Goal: Task Accomplishment & Management: Manage account settings

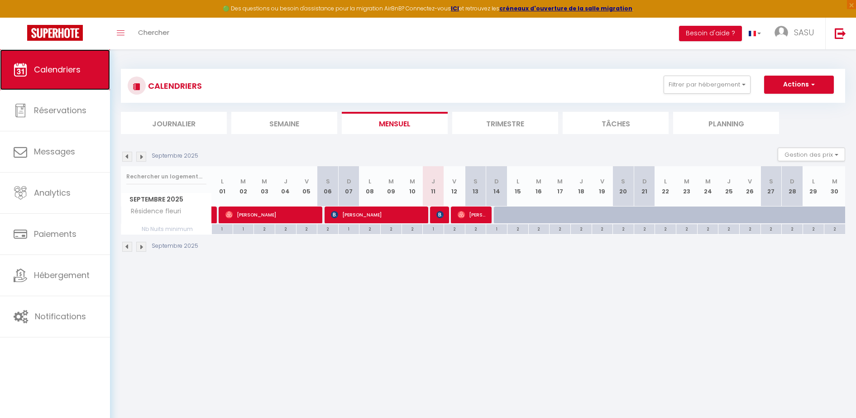
click at [33, 66] on link "Calendriers" at bounding box center [55, 69] width 110 height 41
click at [127, 157] on img at bounding box center [127, 157] width 10 height 10
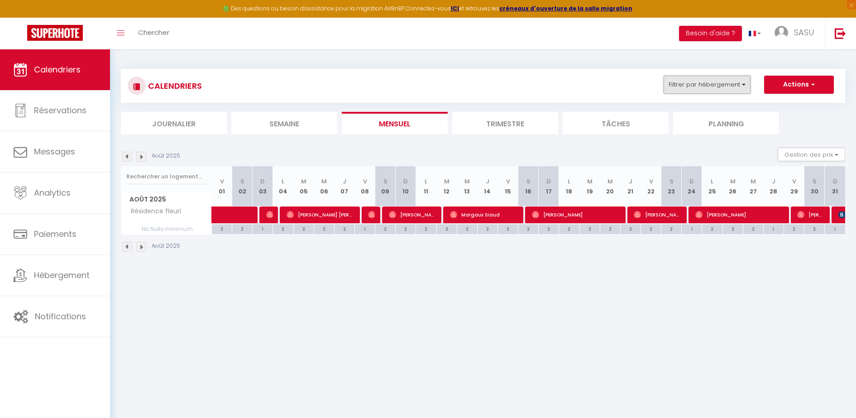
click at [704, 80] on button "Filtrer par hébergement" at bounding box center [706, 85] width 87 height 18
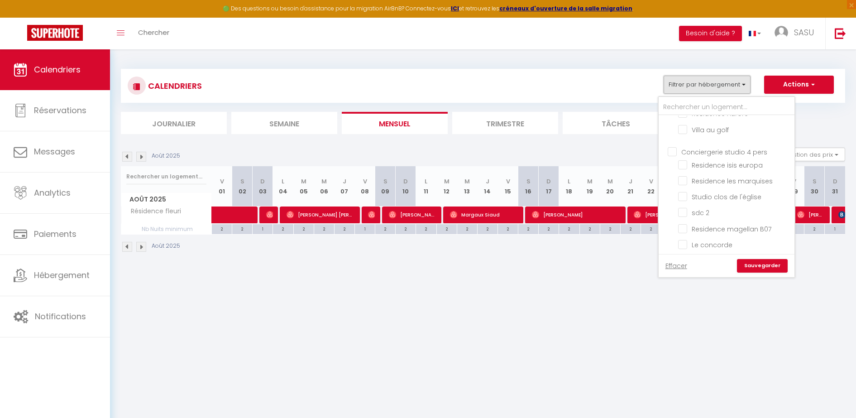
scroll to position [271, 0]
click at [681, 189] on input "Studio clos de l'église" at bounding box center [734, 188] width 113 height 9
checkbox input "true"
checkbox input "false"
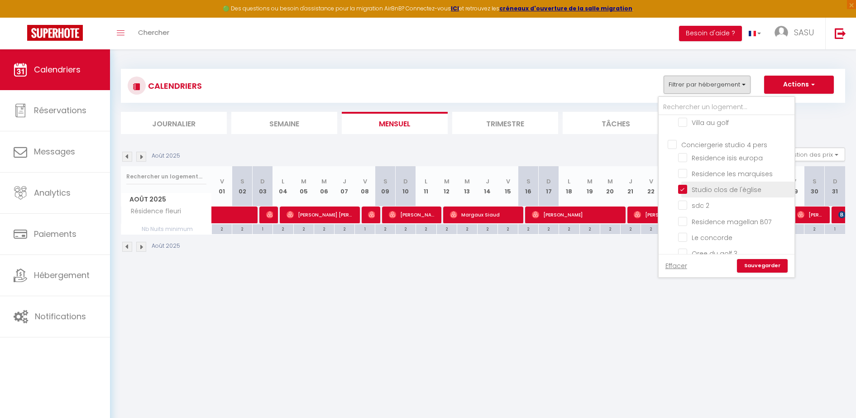
checkbox input "false"
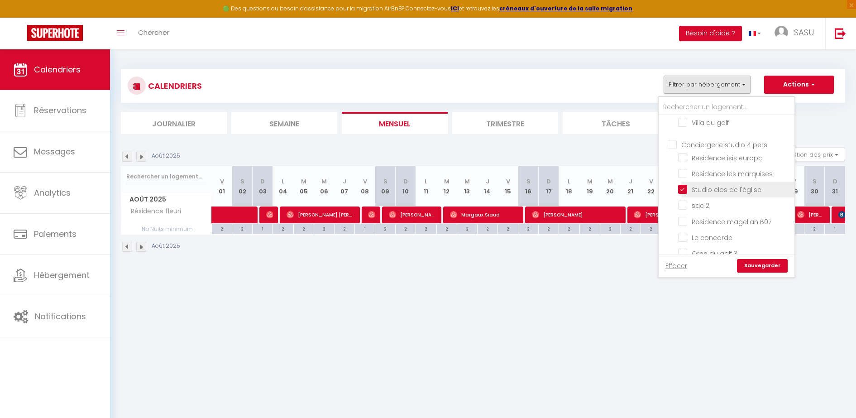
checkbox input "false"
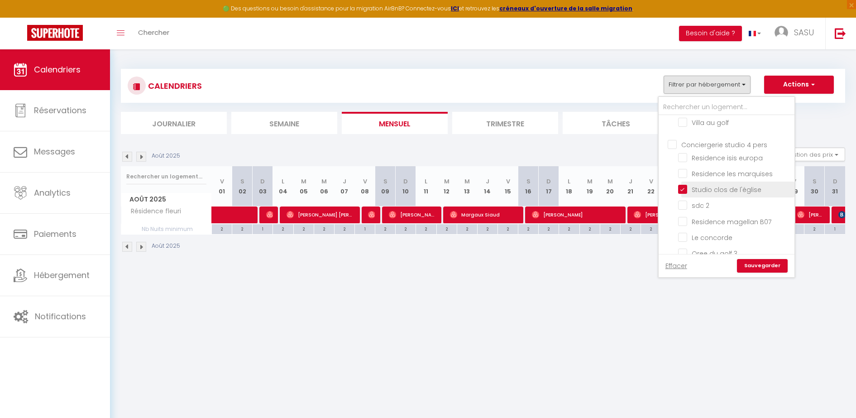
checkbox input "false"
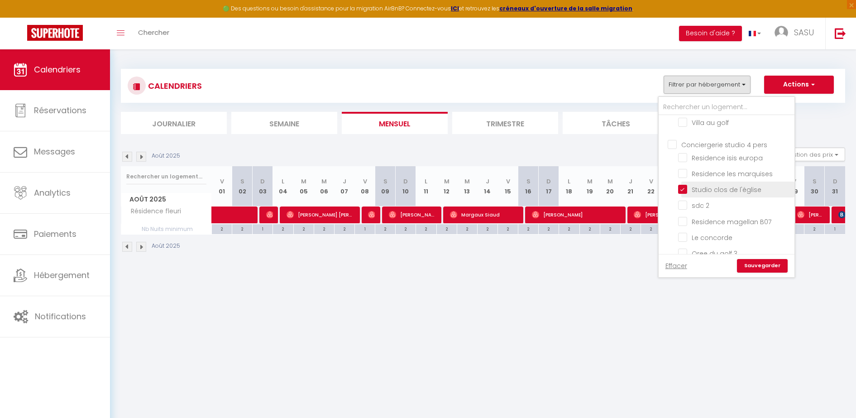
checkbox input "false"
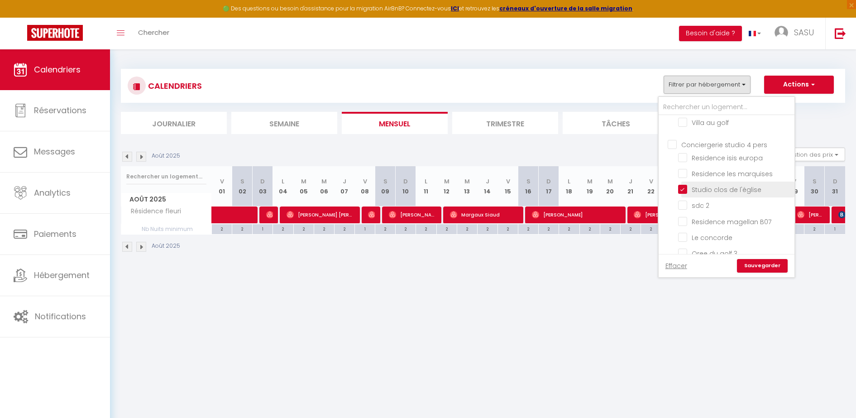
checkbox input "false"
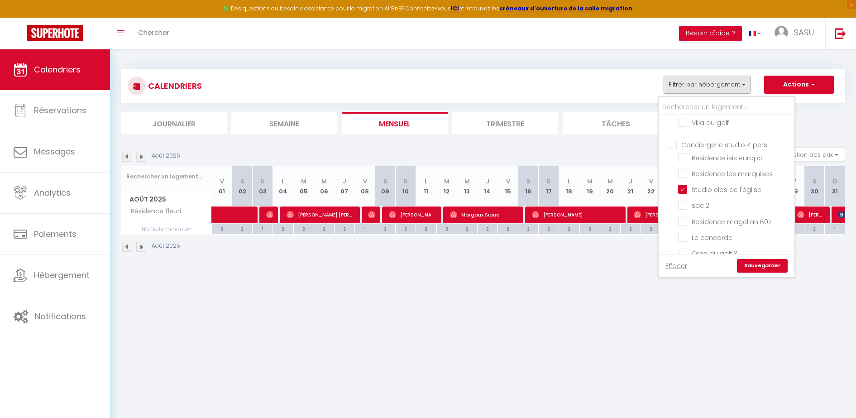
click at [749, 262] on link "Sauvegarder" at bounding box center [762, 266] width 51 height 14
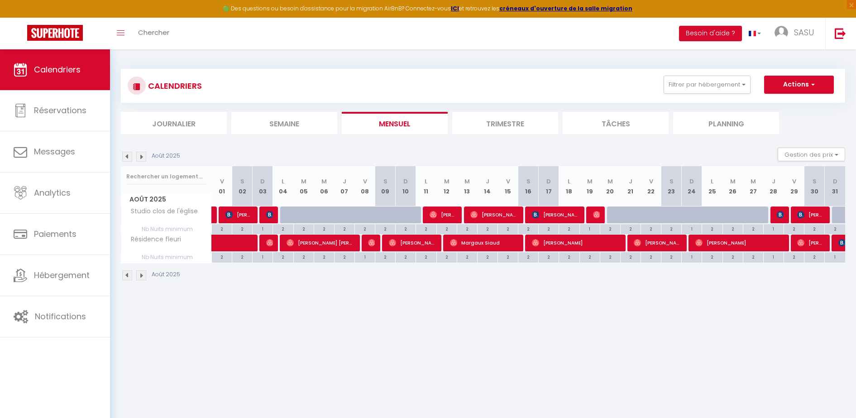
click at [141, 158] on img at bounding box center [141, 157] width 10 height 10
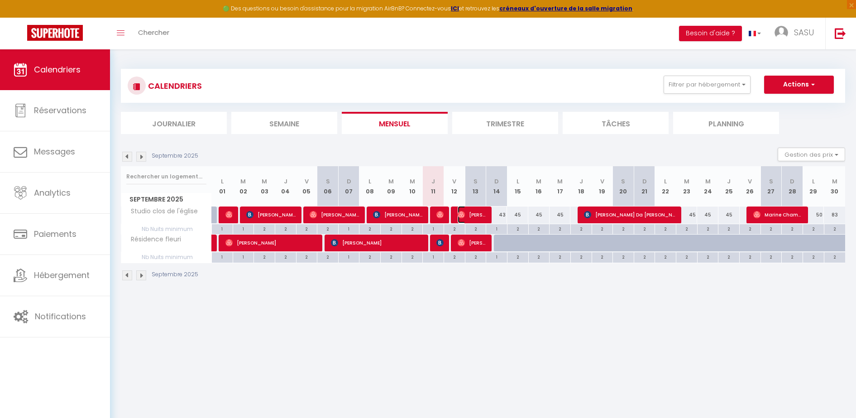
click at [457, 208] on span "[PERSON_NAME]" at bounding box center [471, 214] width 29 height 17
select select "OK"
select select "1"
select select "0"
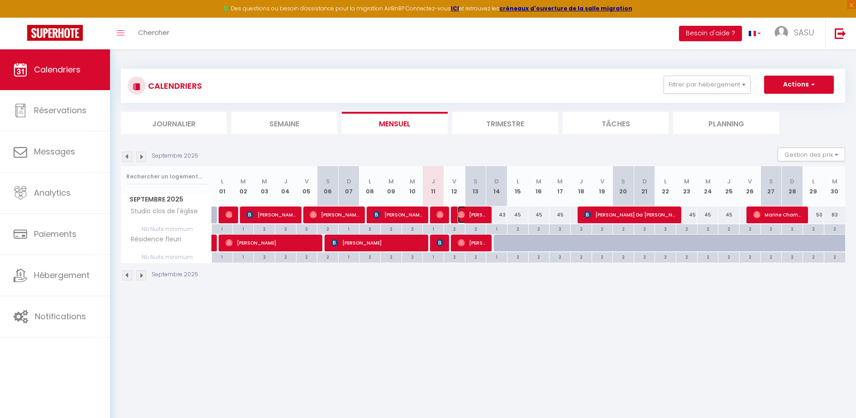
select select "1"
select select
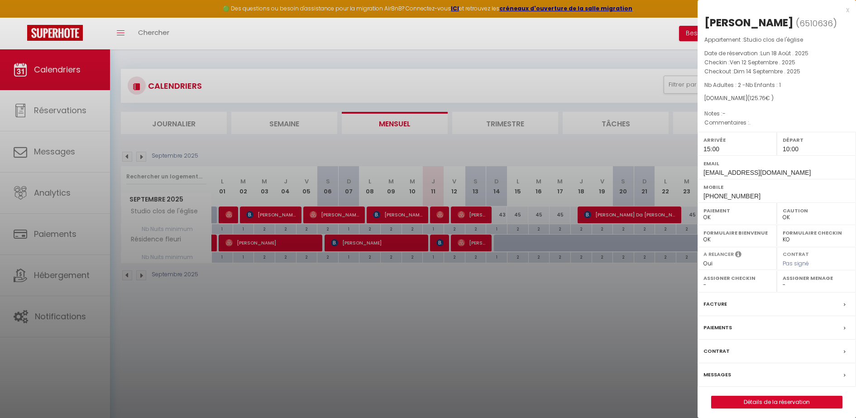
click at [437, 213] on div at bounding box center [428, 209] width 856 height 418
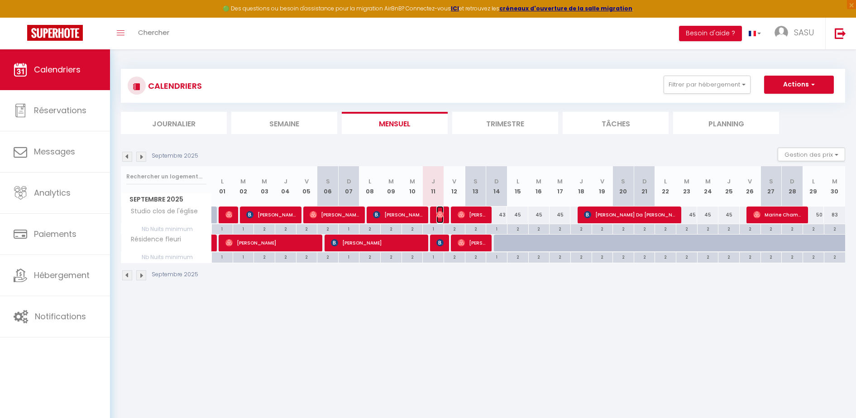
click at [437, 213] on img at bounding box center [439, 214] width 7 height 7
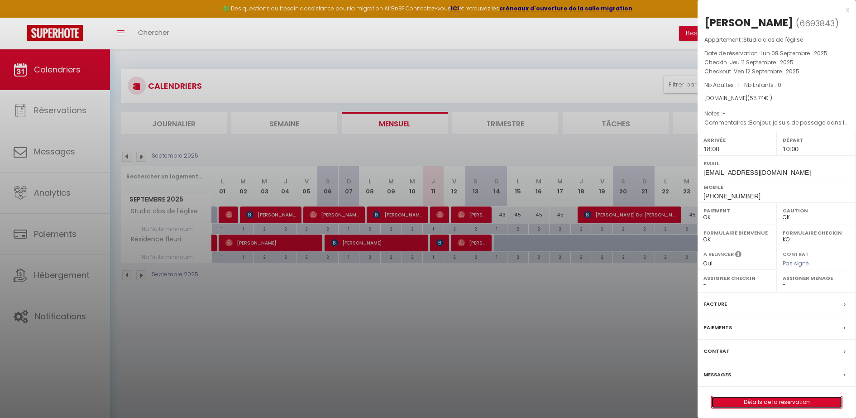
click at [746, 404] on link "Détails de la réservation" at bounding box center [776, 402] width 130 height 12
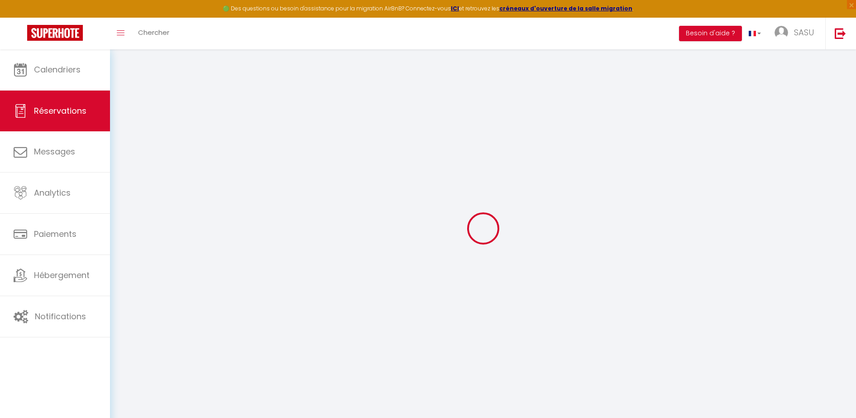
type input "[PERSON_NAME]"
type input "Chicot"
type input "[EMAIL_ADDRESS][DOMAIN_NAME]"
type input "[PERSON_NAME][EMAIL_ADDRESS][DOMAIN_NAME]"
type input "[PHONE_NUMBER]"
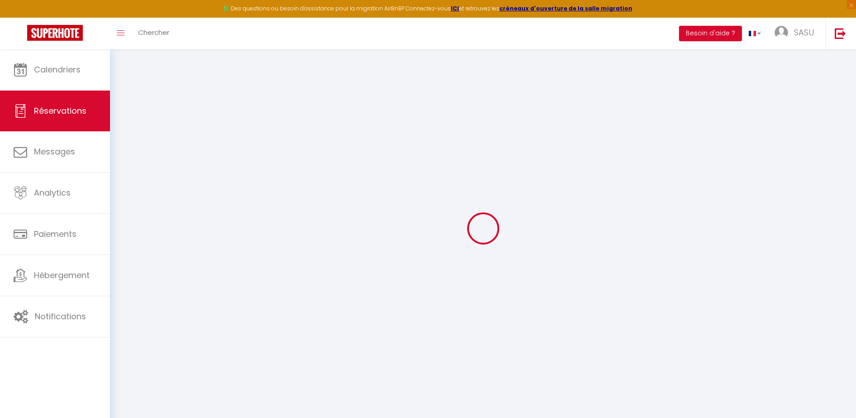
type input "[PHONE_NUMBER]"
select select
type input "9.36"
select select "68154"
select select "1"
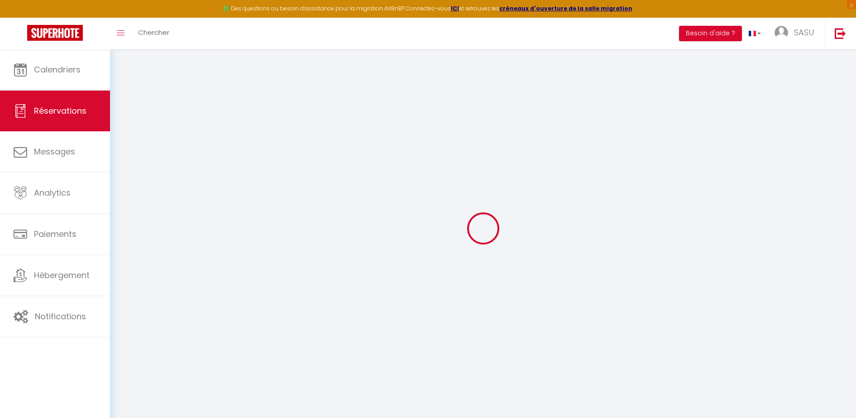
select select
type input "1"
select select "12"
select select
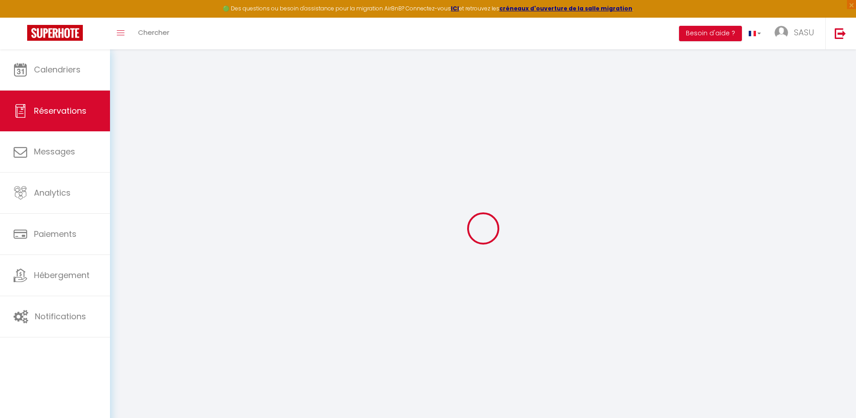
type input "52"
checkbox input "false"
type input "0"
select select "1"
type input "20"
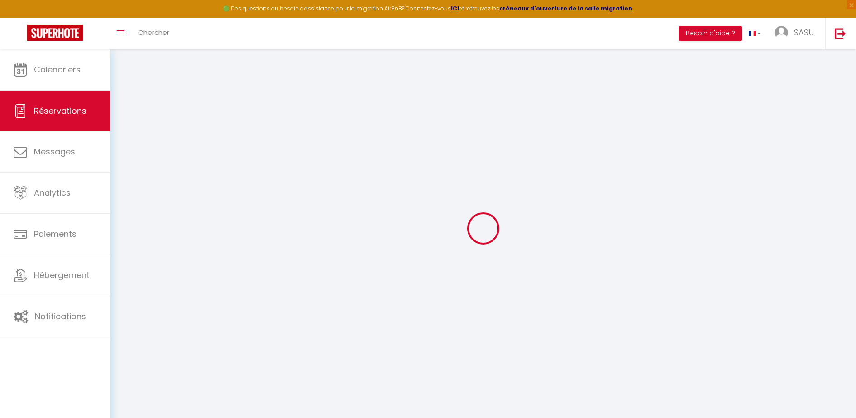
type input "0"
select select
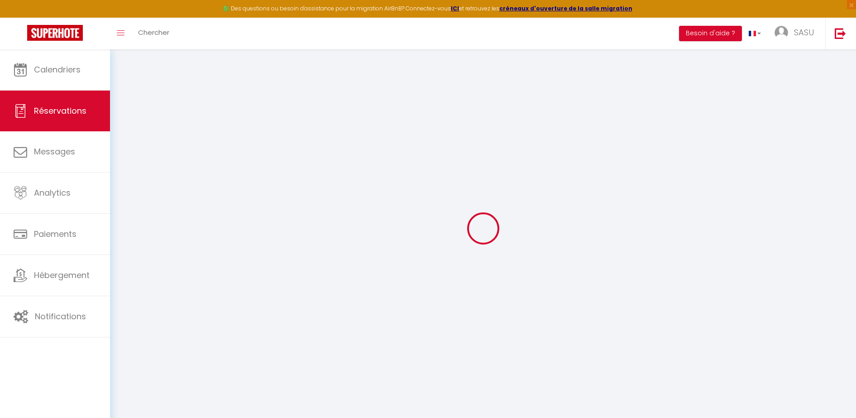
select select "15"
checkbox input "false"
select select
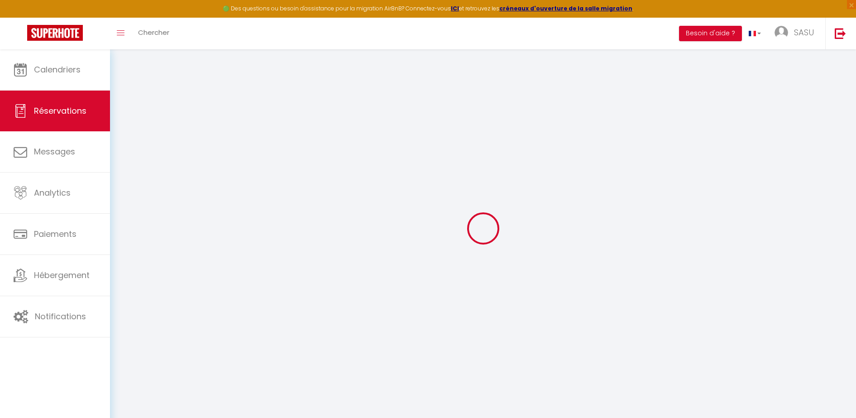
checkbox input "false"
select select
checkbox input "false"
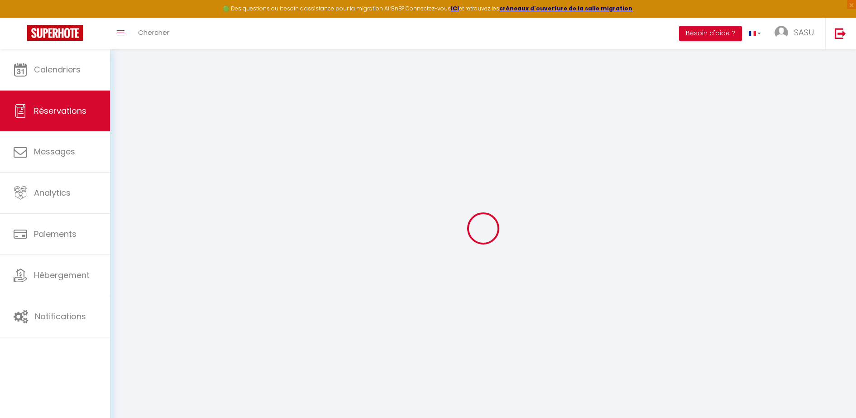
select select
checkbox input "false"
type textarea "Bonjour, je suis de passage dans le cadre d'un tour de moto de 4 jours."
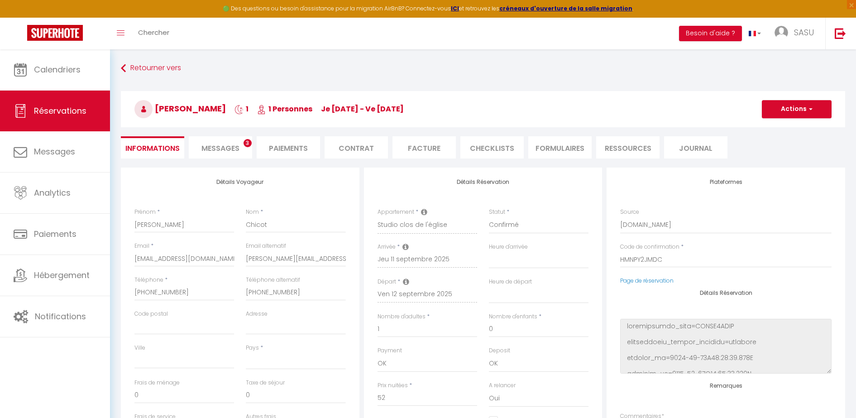
select select
type input "3.74"
select select
checkbox input "false"
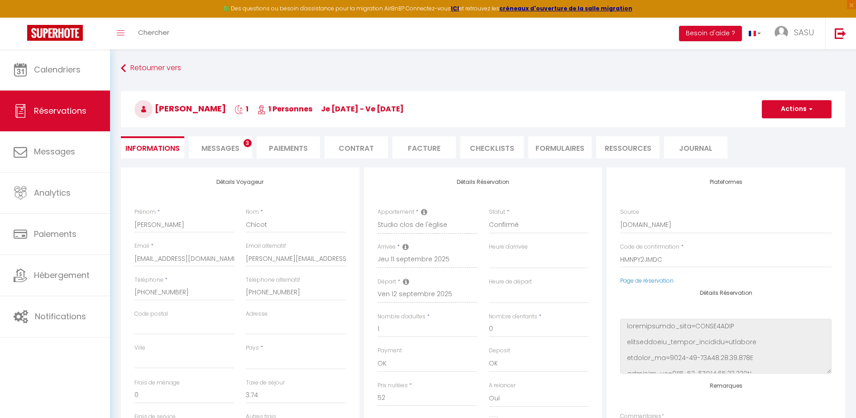
select select
checkbox input "false"
select select "18:00"
select select "10:00"
click at [210, 147] on span "Messages" at bounding box center [220, 148] width 38 height 10
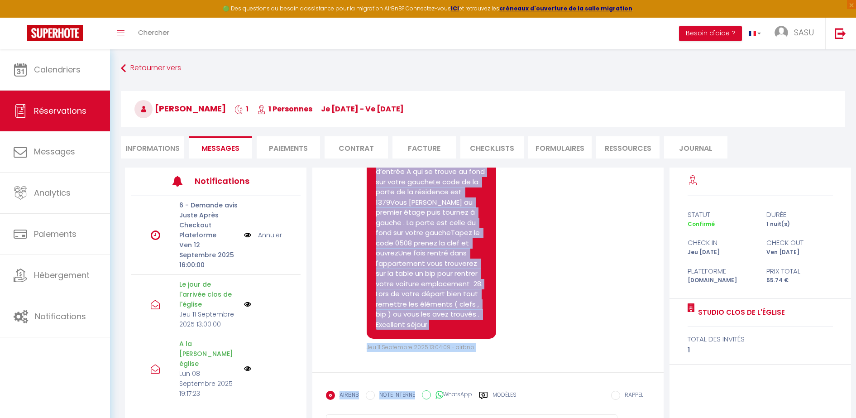
scroll to position [2089, 0]
drag, startPoint x: 372, startPoint y: 243, endPoint x: 457, endPoint y: 325, distance: 117.8
copy pre "Voici le détail pour vous rendre à l'appartement : Rendez vous au [STREET_ADDRE…"
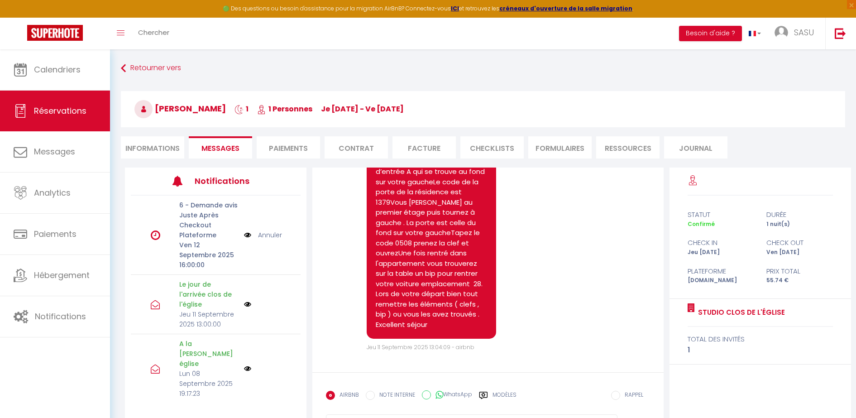
click at [154, 144] on li "Informations" at bounding box center [152, 147] width 63 height 22
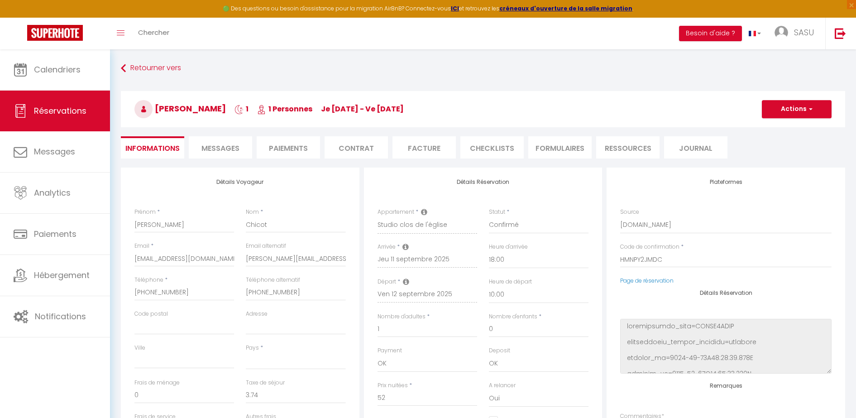
select select
checkbox input "false"
select select
checkbox input "false"
select select
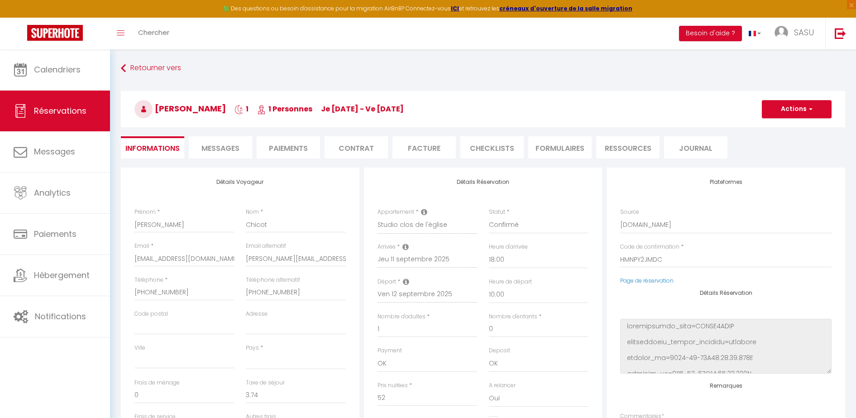
checkbox input "false"
select select
checkbox input "false"
click at [219, 141] on li "Messages" at bounding box center [220, 147] width 63 height 22
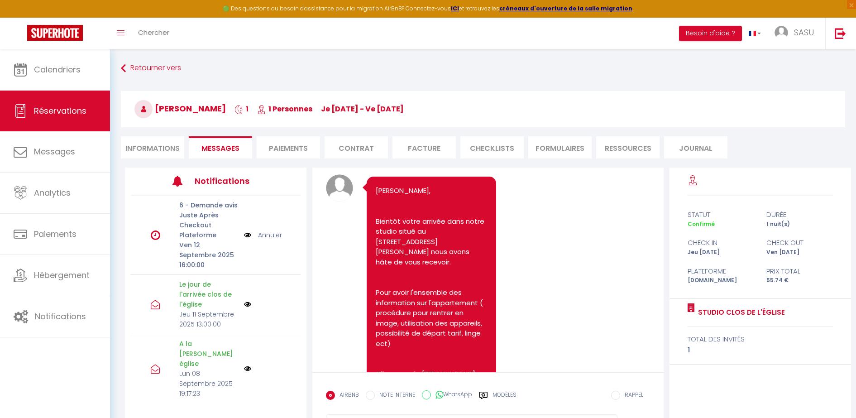
scroll to position [2089, 0]
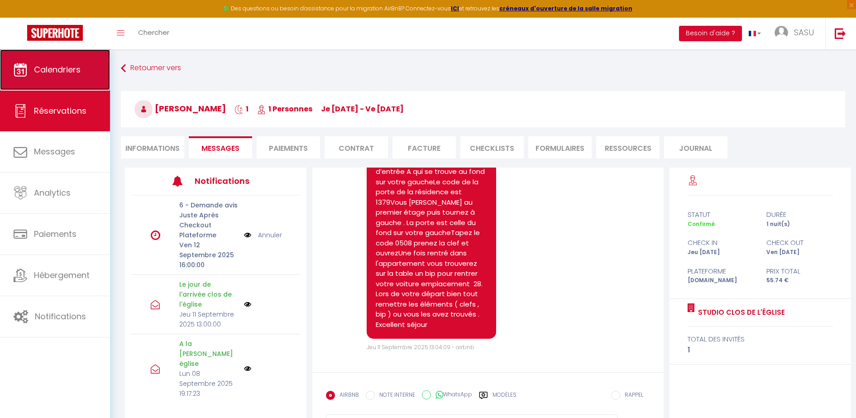
click at [64, 74] on span "Calendriers" at bounding box center [57, 69] width 47 height 11
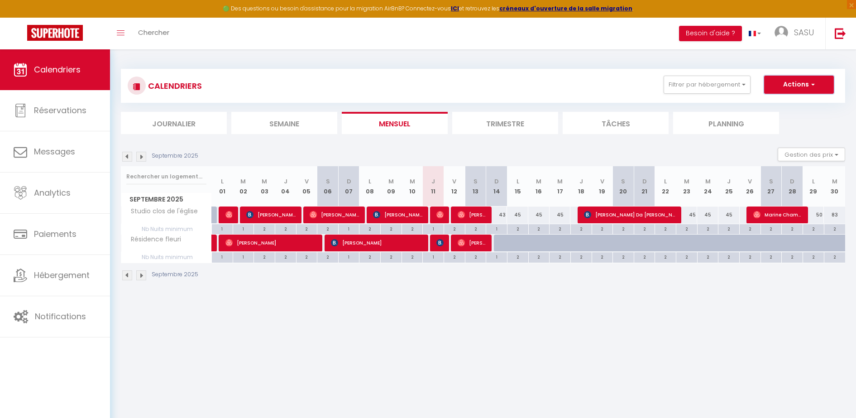
click at [799, 81] on button "Actions" at bounding box center [799, 85] width 70 height 18
click at [696, 100] on div "CALENDRIERS Filtrer par hébergement Mes appartements [GEOGRAPHIC_DATA] Residenc…" at bounding box center [483, 86] width 724 height 34
click at [718, 87] on button "Filtrer par hébergement" at bounding box center [706, 85] width 87 height 18
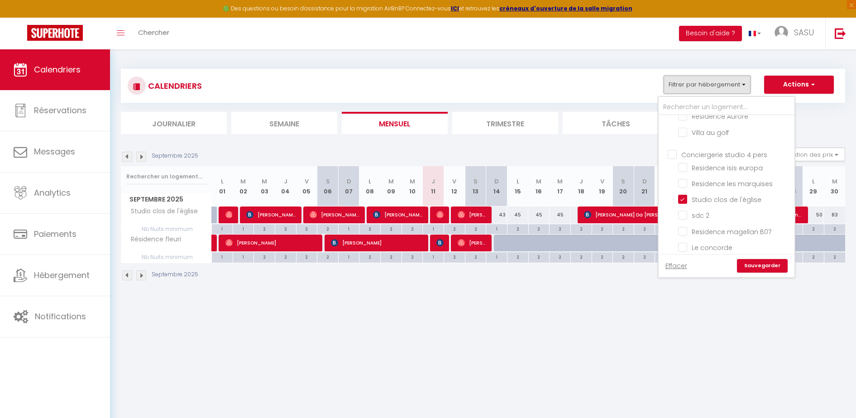
scroll to position [296, 0]
click at [687, 167] on input "Studio clos de l'église" at bounding box center [734, 164] width 113 height 9
checkbox input "false"
click at [570, 346] on body "🟢 Des questions ou besoin d'assistance pour la migration AirBnB? Connectez-vous…" at bounding box center [428, 258] width 856 height 418
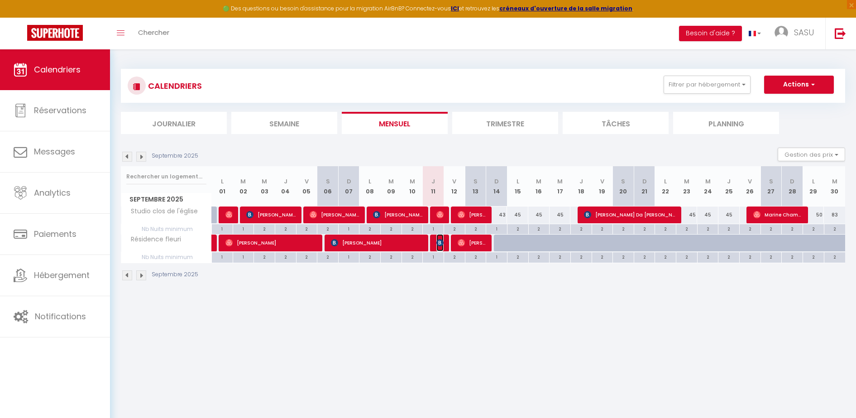
click at [441, 243] on img at bounding box center [439, 242] width 7 height 7
select select "OK"
select select "KO"
select select "1"
select select "0"
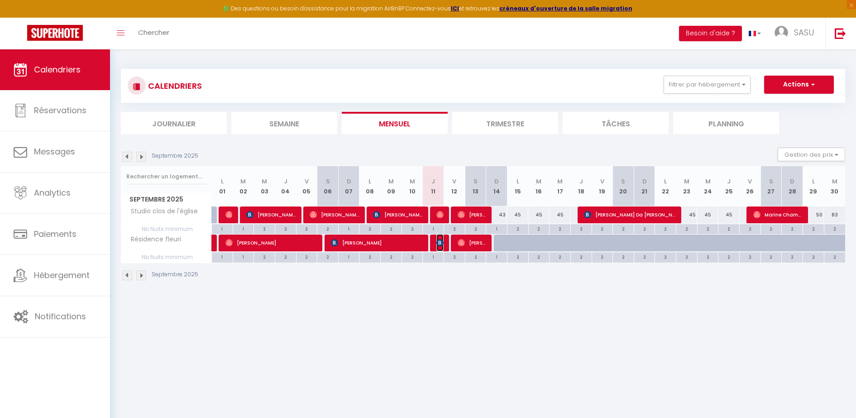
select select "1"
select select
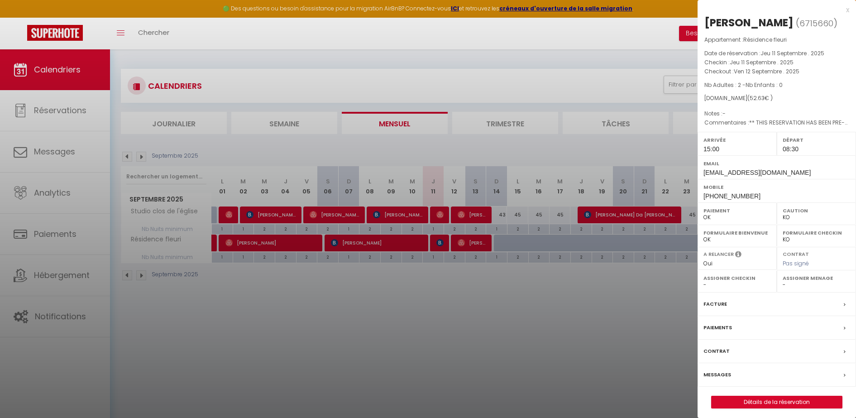
click at [741, 391] on div "[PERSON_NAME] ( 6715660 ) Appartement : Résidence fleuri Date de réservation : …" at bounding box center [776, 211] width 158 height 393
click at [741, 406] on link "Détails de la réservation" at bounding box center [776, 402] width 130 height 12
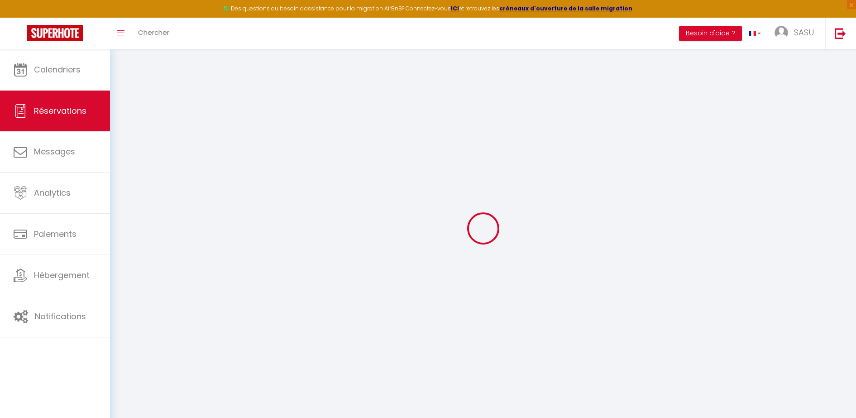
type input "[PERSON_NAME]"
type input "[EMAIL_ADDRESS][DOMAIN_NAME]"
type input "[PERSON_NAME][EMAIL_ADDRESS][PERSON_NAME][DOMAIN_NAME]"
type input "[PHONE_NUMBER]"
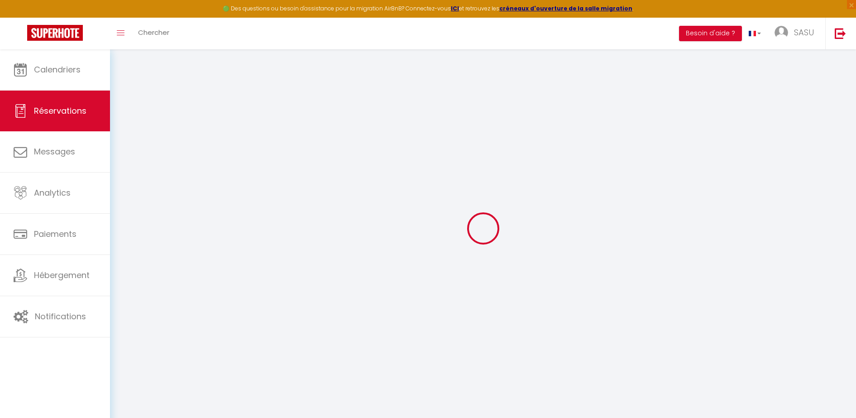
type input "[PHONE_NUMBER]"
type input "."
select select "FR"
type input "7.41"
type input "0.74"
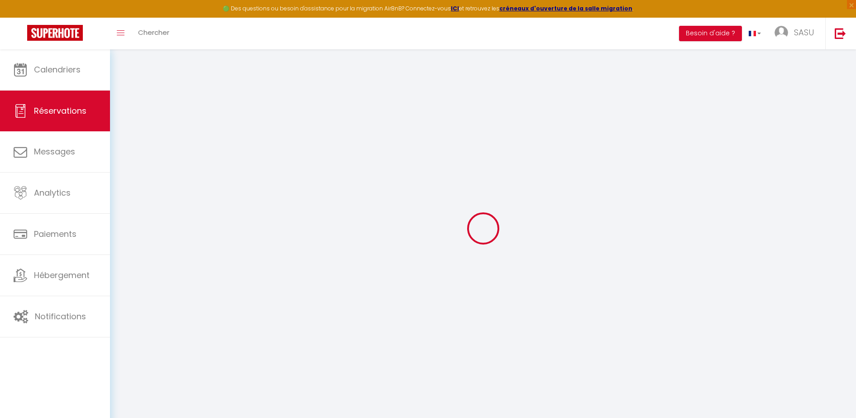
select select "43452"
select select "1"
select select
type input "2"
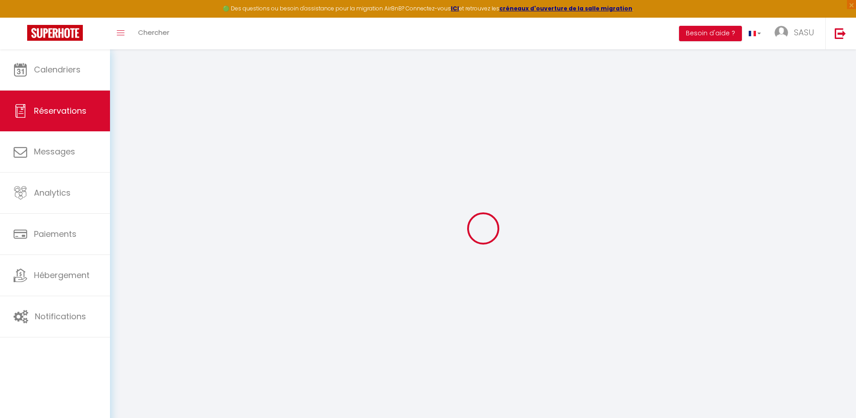
select select "12"
select select
type input "49.4"
checkbox input "false"
type input "0"
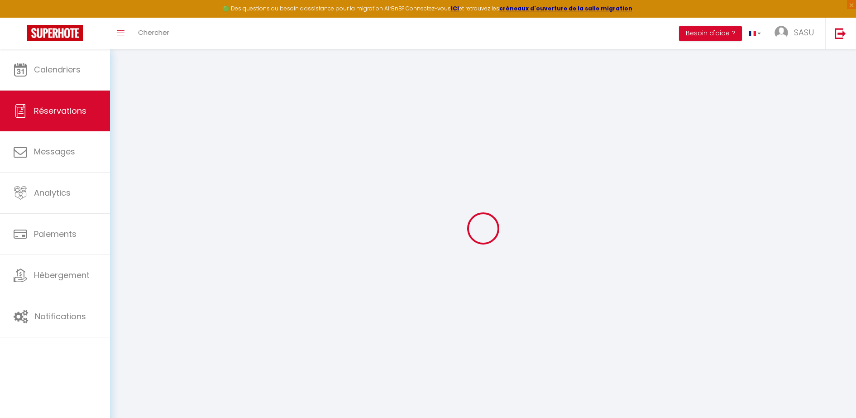
select select "2"
type input "0"
select select
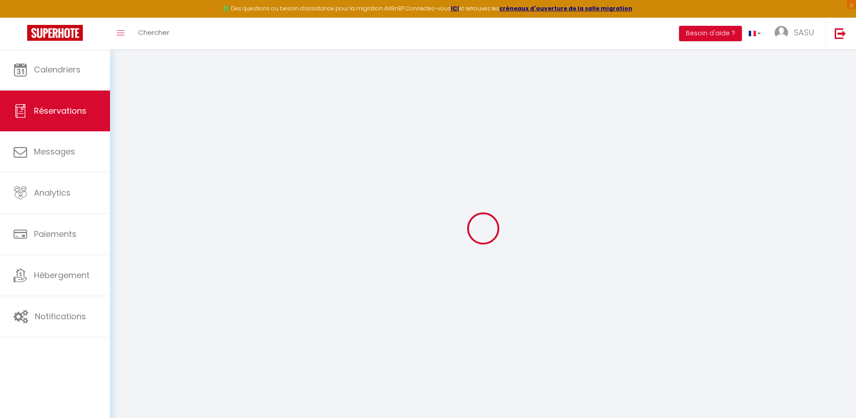
select select
select select "14"
checkbox input "false"
select select
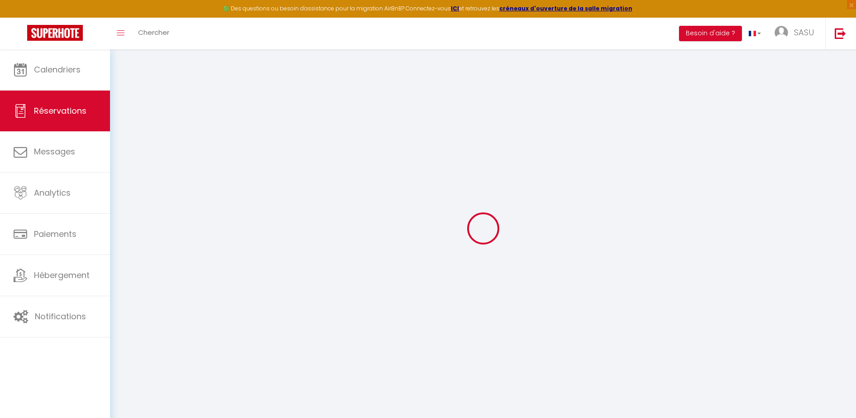
checkbox input "false"
select select
checkbox input "false"
type textarea "** THIS RESERVATION HAS BEEN PRE-PAID ** BOOKING NOTE : Payment charge is EUR 0…"
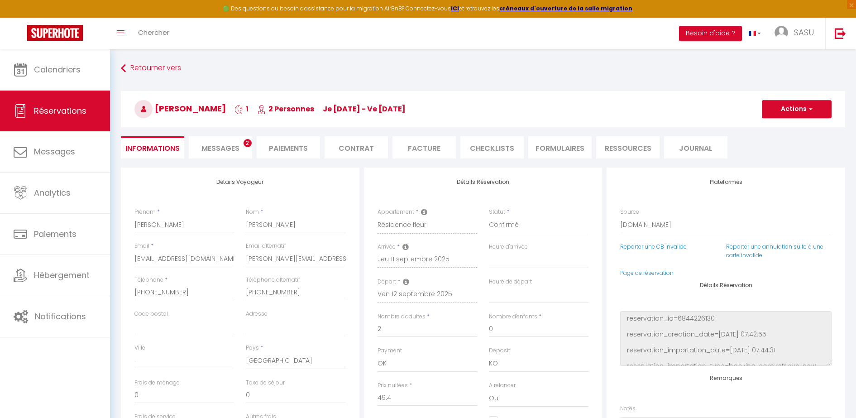
type input "3.23"
select select
checkbox input "false"
select select "15:00"
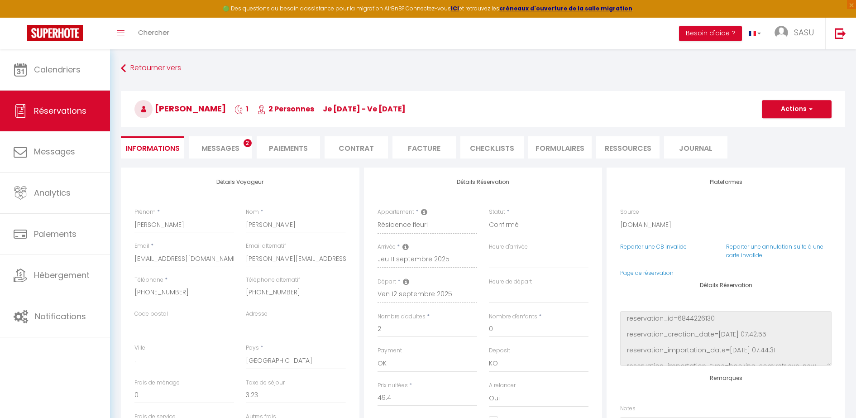
select select "08:30"
click at [233, 149] on span "Messages" at bounding box center [220, 148] width 38 height 10
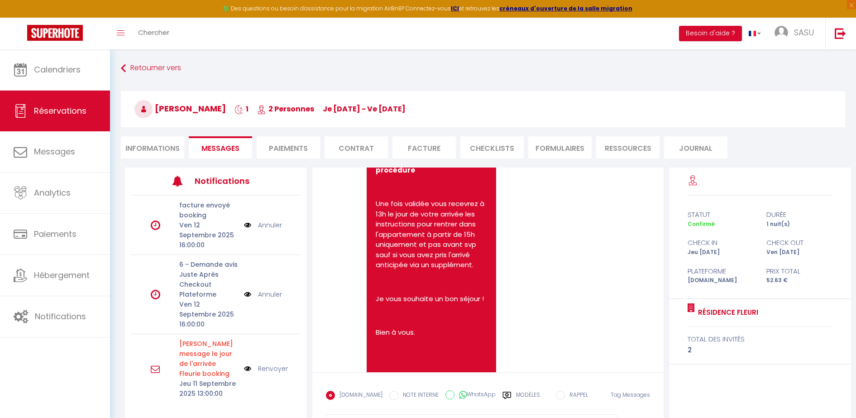
scroll to position [2094, 0]
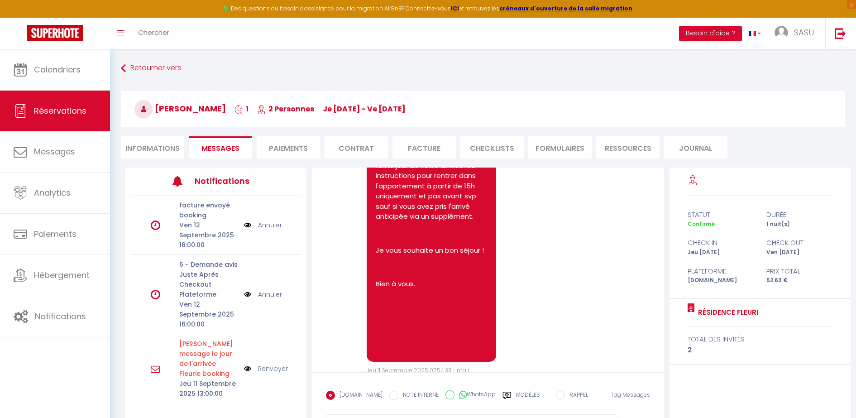
drag, startPoint x: 373, startPoint y: 229, endPoint x: 426, endPoint y: 244, distance: 55.3
copy p "[URL][DOMAIN_NAME]"
